Goal: Task Accomplishment & Management: Manage account settings

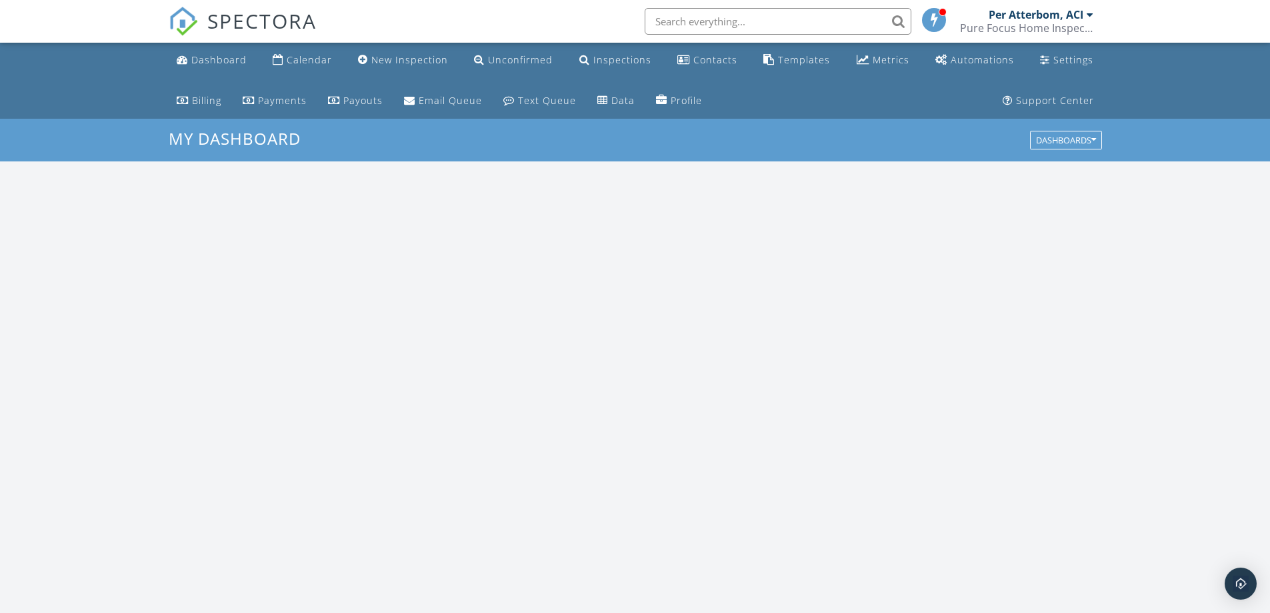
scroll to position [1234, 1290]
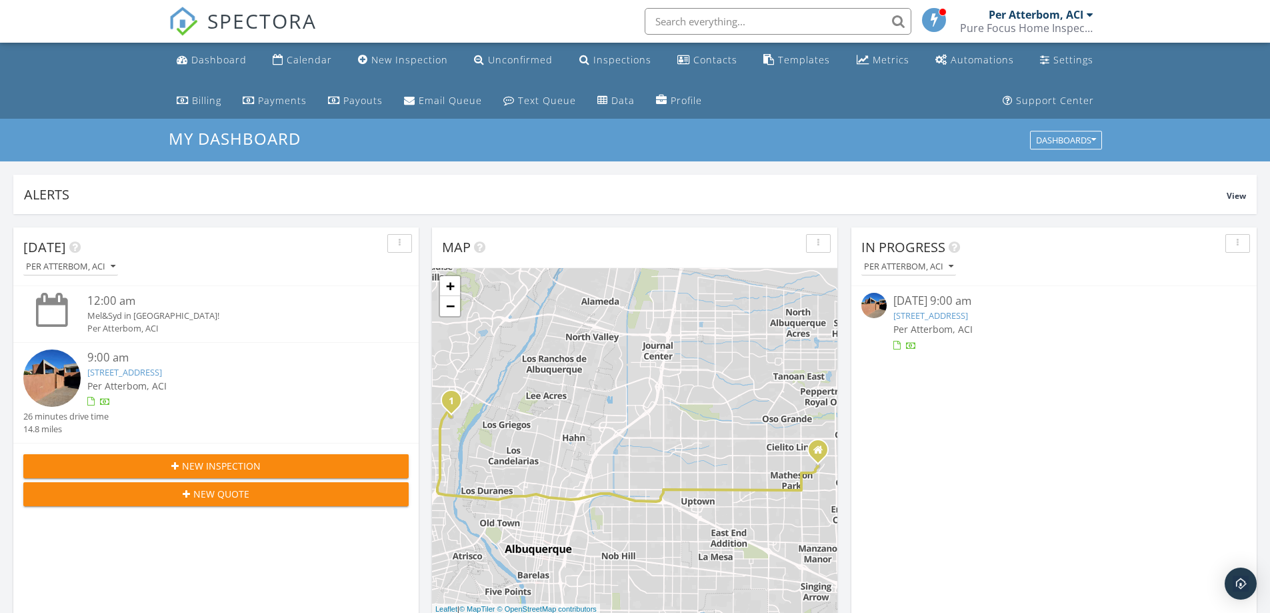
click at [968, 314] on link "3 Arco Ct NW, Albuquerque, NM 87120" at bounding box center [930, 315] width 75 height 12
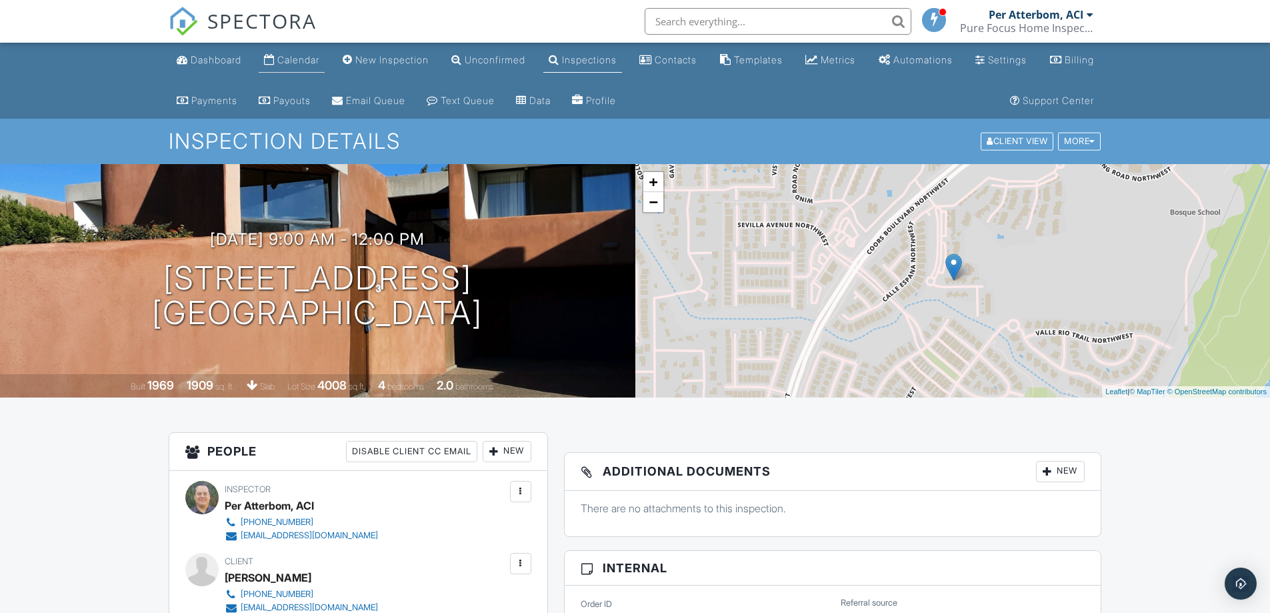
click at [306, 61] on div "Calendar" at bounding box center [298, 59] width 42 height 11
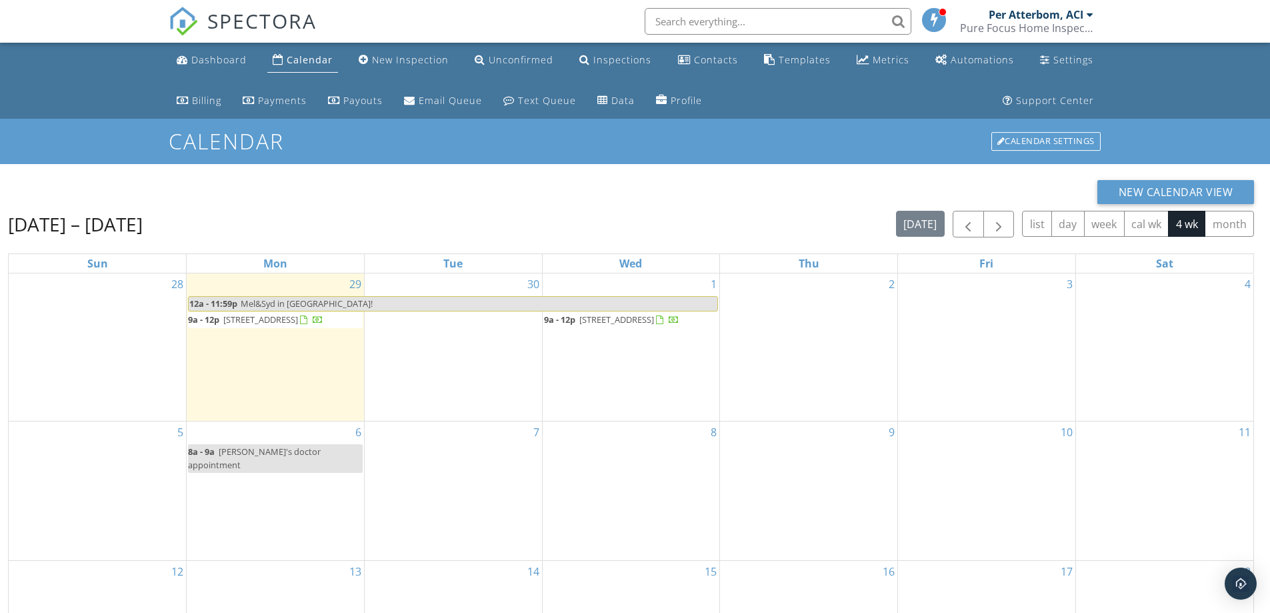
click at [276, 321] on span "3 Arco Ct NW, Albuquerque 87120" at bounding box center [260, 319] width 75 height 12
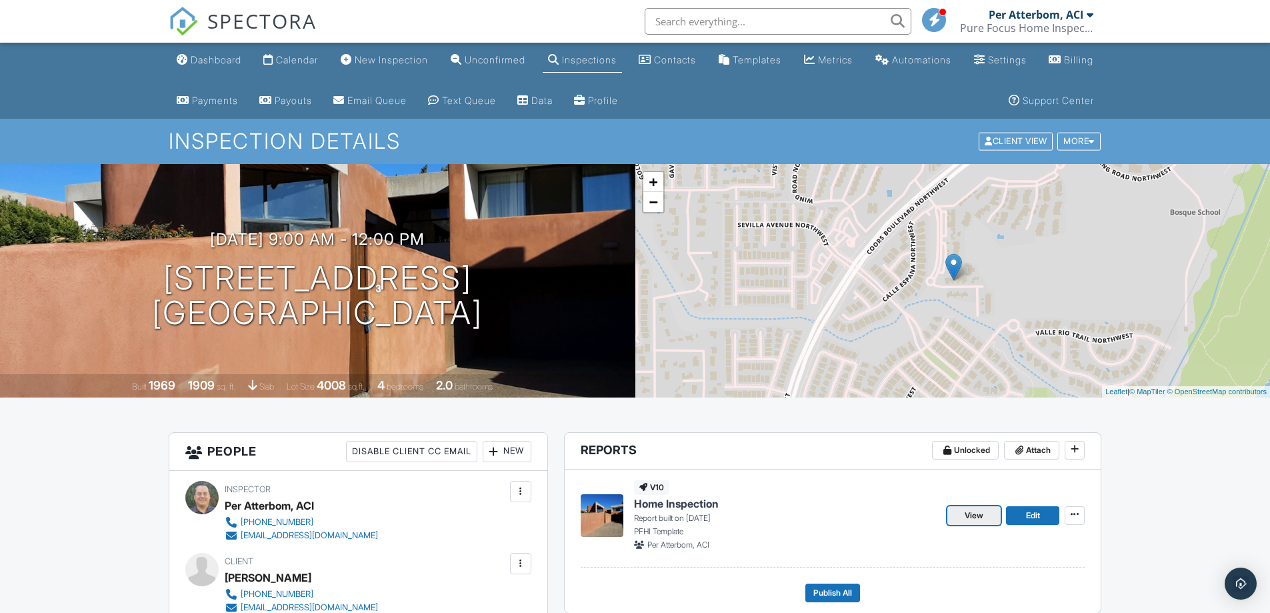
click at [970, 515] on span "View" at bounding box center [974, 515] width 19 height 13
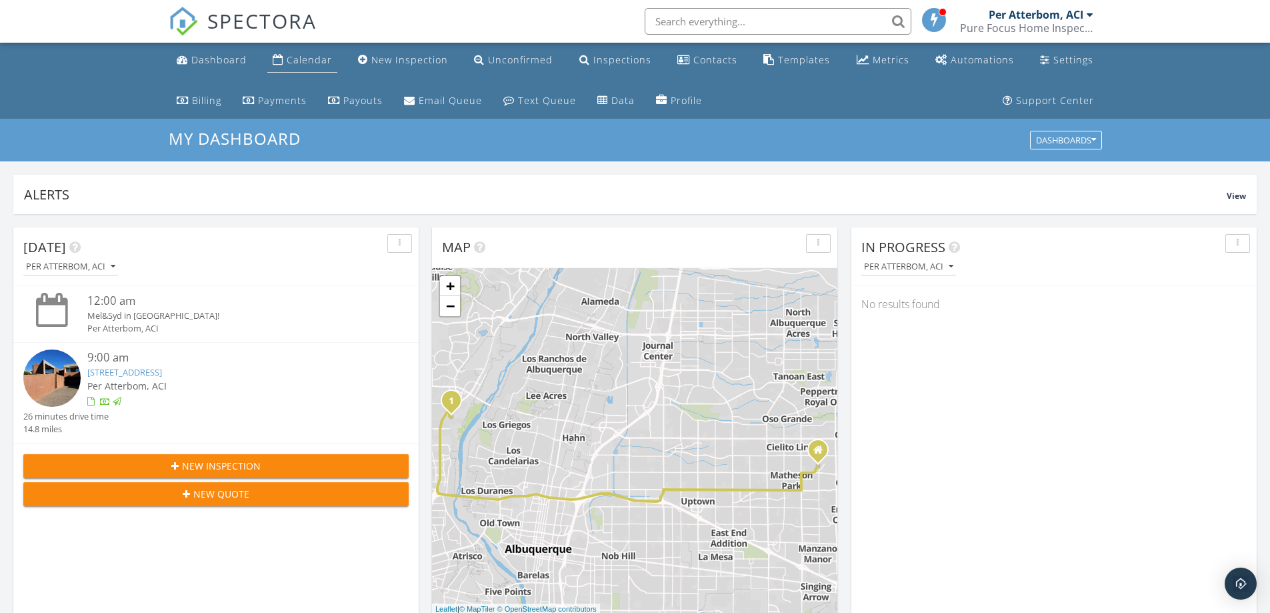
click at [284, 55] on link "Calendar" at bounding box center [302, 60] width 70 height 25
